Goal: Find specific page/section: Find specific page/section

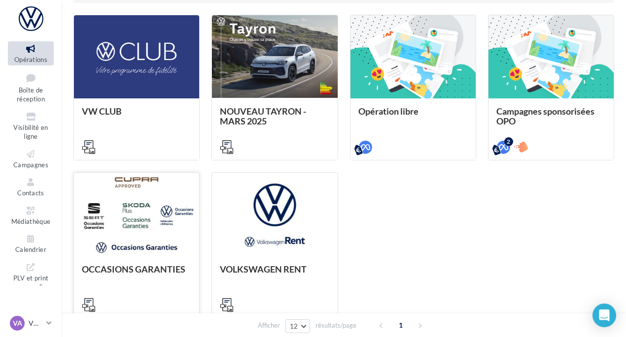
scroll to position [321, 0]
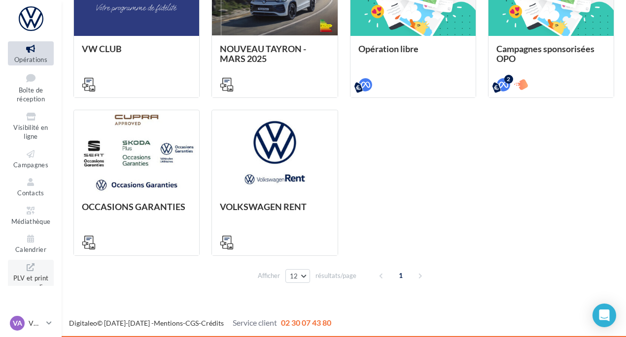
click at [26, 271] on icon at bounding box center [31, 267] width 40 height 11
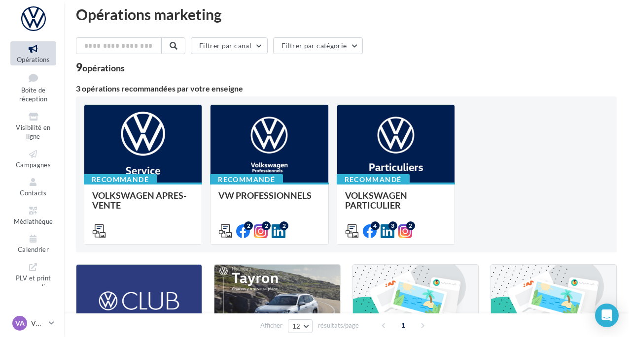
scroll to position [0, 0]
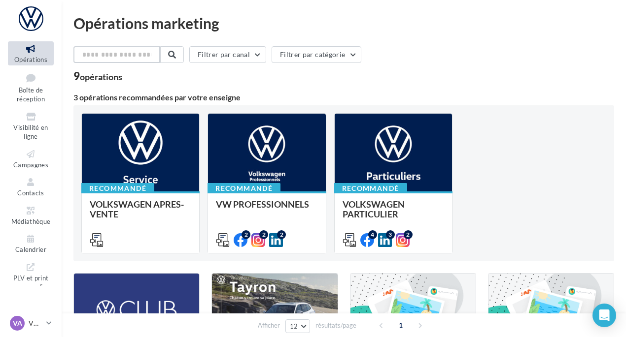
click at [126, 55] on input "text" at bounding box center [116, 54] width 87 height 17
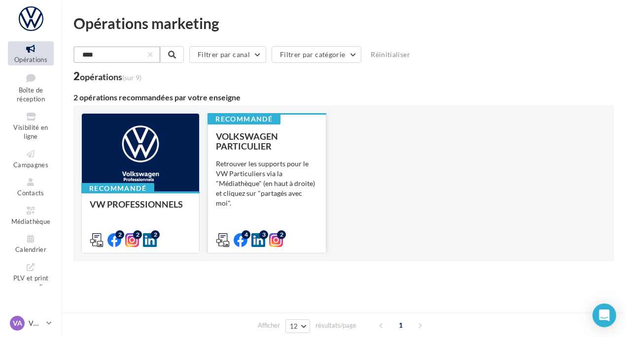
type input "****"
click at [251, 173] on div "Retrouver les supports pour le VW Particuliers via la "Médiathèque" (en haut à …" at bounding box center [266, 183] width 101 height 49
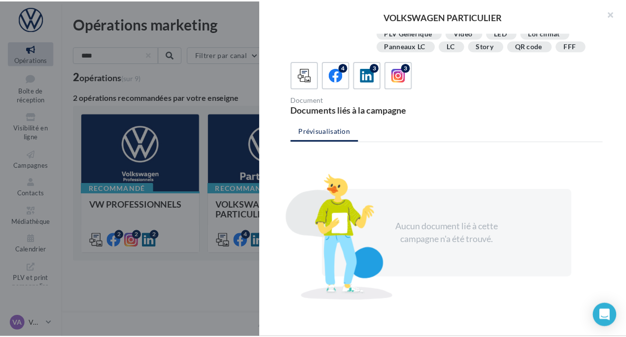
scroll to position [227, 0]
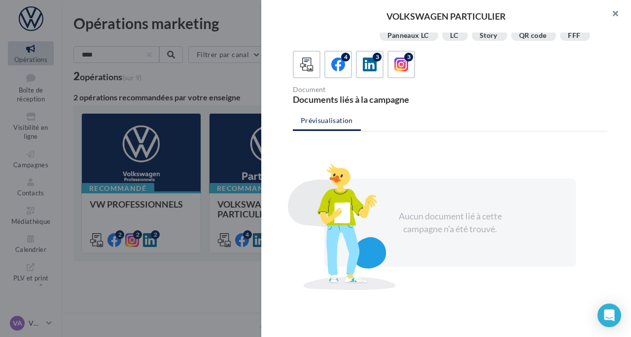
click at [619, 10] on button "button" at bounding box center [610, 15] width 39 height 30
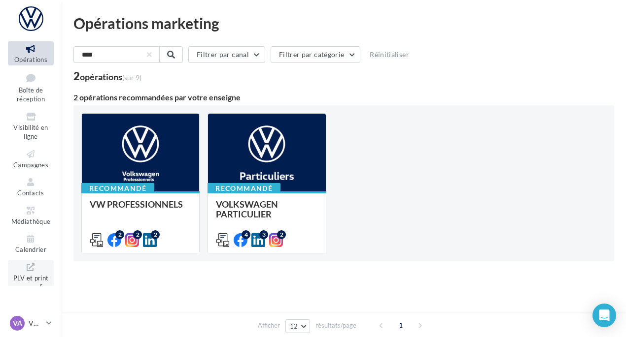
click at [28, 283] on span "PLV et print personnalisable" at bounding box center [30, 286] width 37 height 28
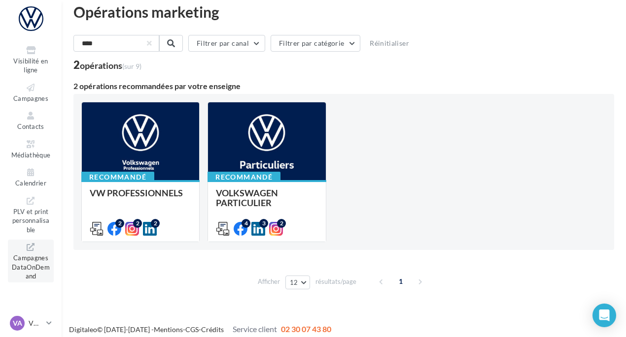
scroll to position [18, 0]
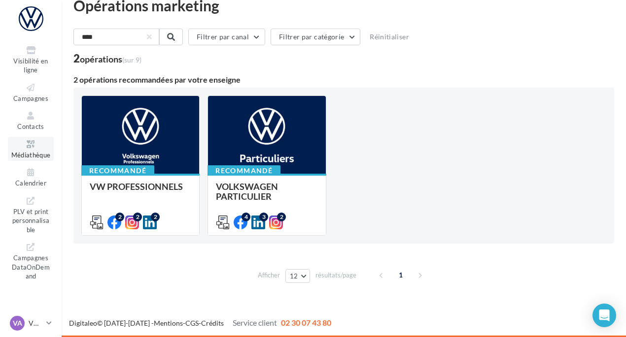
click at [33, 152] on span "Médiathèque" at bounding box center [30, 155] width 39 height 8
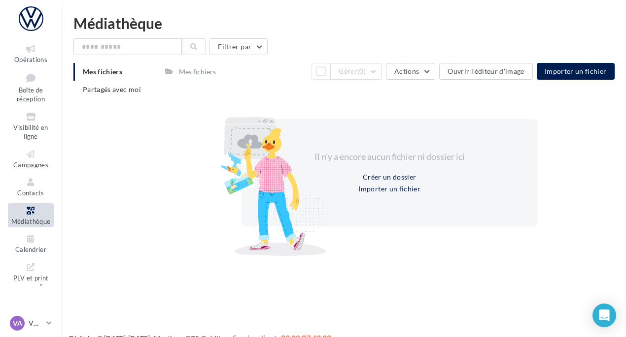
click at [24, 213] on icon at bounding box center [31, 210] width 40 height 11
click at [114, 90] on span "Partagés avec moi" at bounding box center [112, 89] width 58 height 8
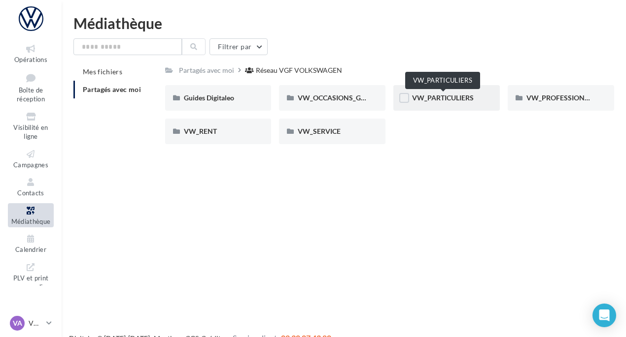
click at [436, 101] on span "VW_PARTICULIERS" at bounding box center [443, 98] width 62 height 8
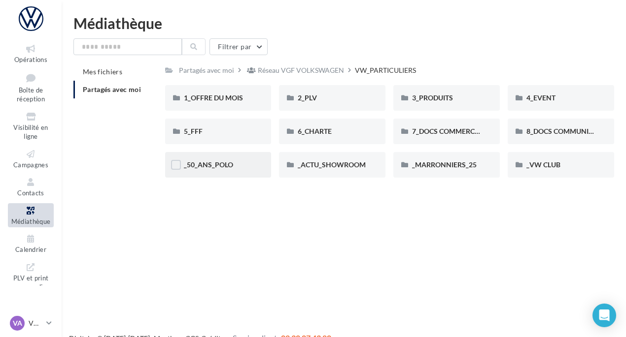
click at [239, 164] on div "_50_ANS_POLO" at bounding box center [218, 165] width 69 height 10
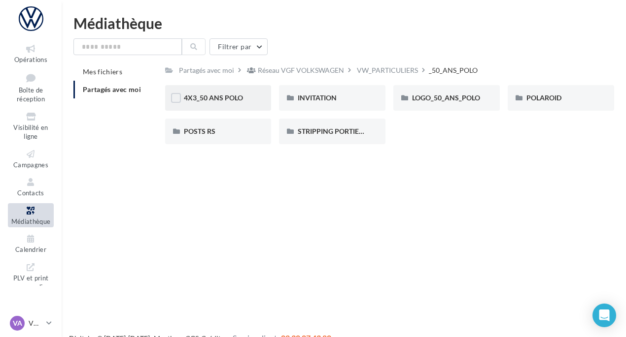
click at [221, 104] on div "4X3_50 ANS POLO" at bounding box center [218, 98] width 106 height 26
click at [323, 93] on div "INVITATION" at bounding box center [332, 98] width 69 height 10
click at [239, 138] on div "POSTS RS" at bounding box center [218, 132] width 106 height 26
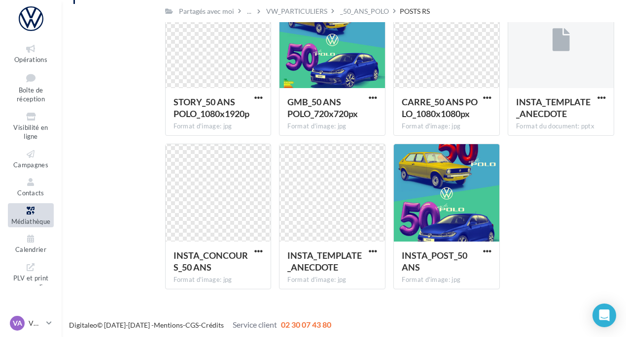
scroll to position [97, 0]
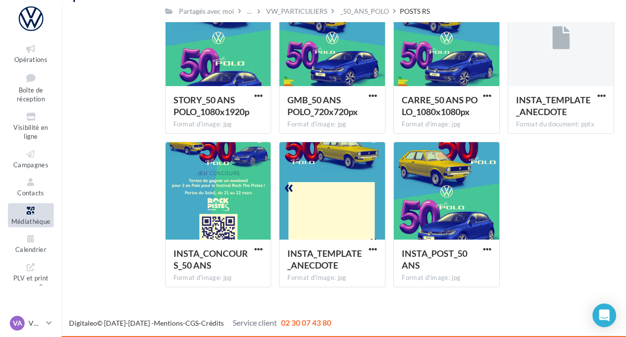
click at [572, 194] on div "STORY_50 ANS POLO_1080x1920p Format d'image: jpg STORY_50 ANS POLO_1080x1920p G…" at bounding box center [393, 141] width 457 height 307
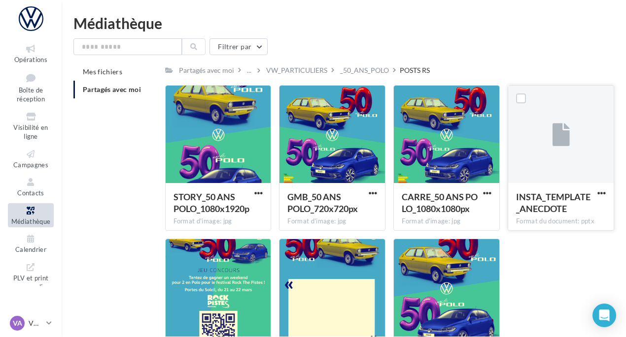
scroll to position [0, 0]
